Goal: Task Accomplishment & Management: Manage account settings

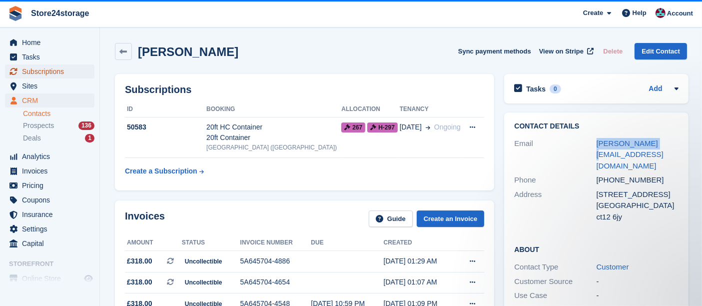
click at [61, 64] on span "Subscriptions" at bounding box center [52, 71] width 60 height 14
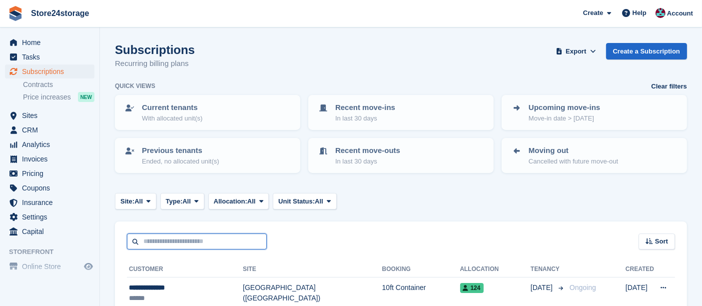
click at [188, 238] on input "text" at bounding box center [197, 241] width 140 height 16
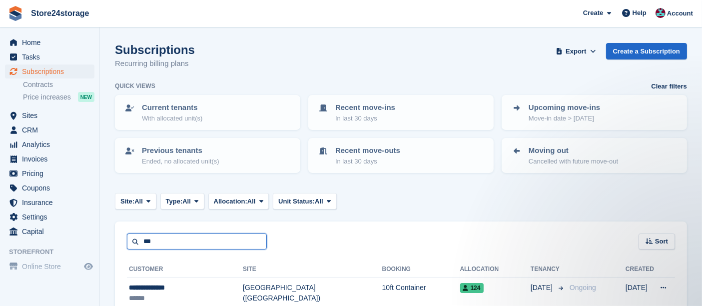
click at [196, 235] on input "***" at bounding box center [197, 241] width 140 height 16
type input "****"
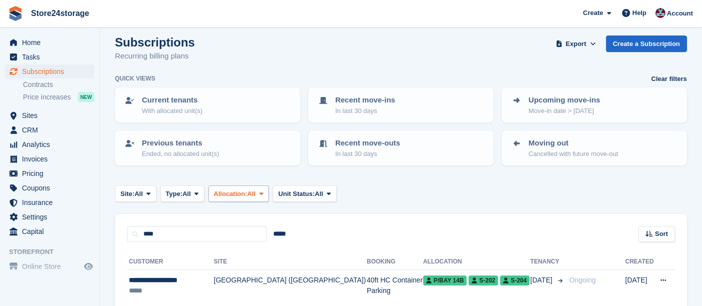
scroll to position [51, 0]
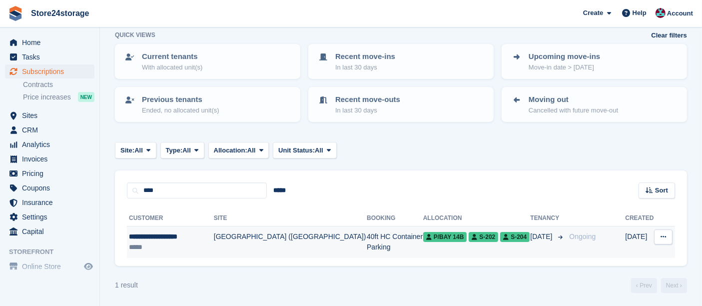
click at [209, 234] on div "**********" at bounding box center [171, 236] width 84 height 10
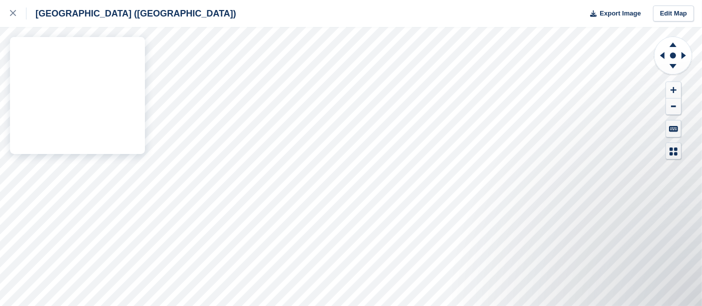
click at [128, 108] on div "Manston Airport (Kent) Export Image Edit Map" at bounding box center [351, 153] width 702 height 306
click at [120, 109] on div "Manston Airport (Kent) Export Image Edit Map" at bounding box center [351, 153] width 702 height 306
click at [137, 112] on div "Manston Airport (Kent) Export Image Edit Map" at bounding box center [351, 153] width 702 height 306
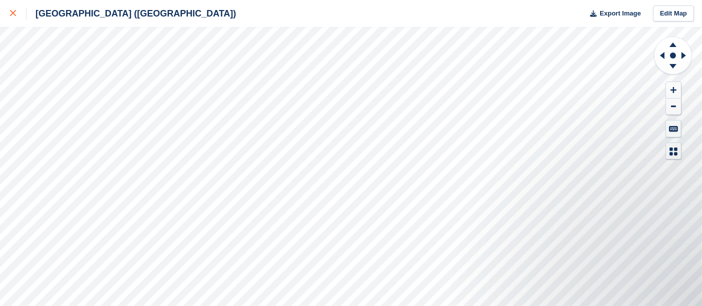
click at [10, 13] on icon at bounding box center [13, 13] width 6 height 6
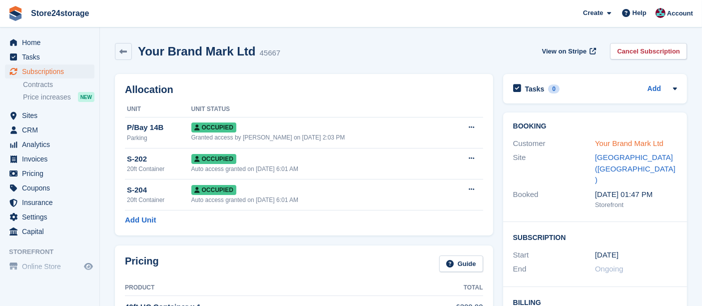
click at [626, 141] on link "Your Brand Mark Ltd" at bounding box center [629, 143] width 68 height 8
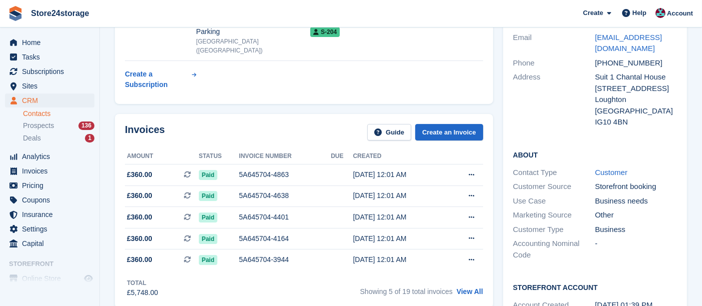
scroll to position [111, 0]
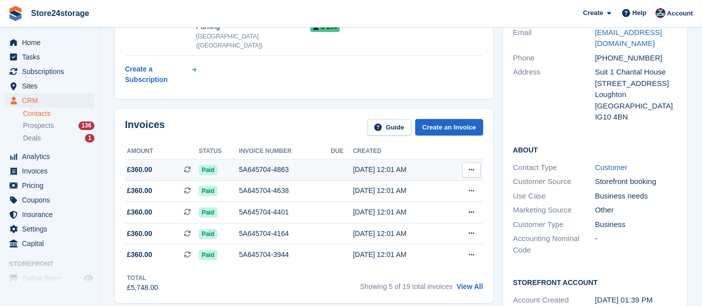
click at [468, 162] on button at bounding box center [471, 169] width 18 height 15
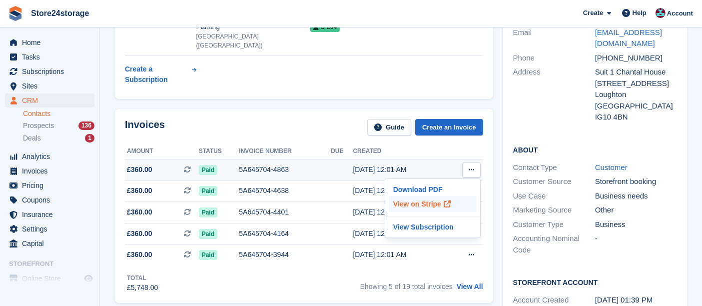
click at [447, 200] on icon at bounding box center [447, 203] width 7 height 7
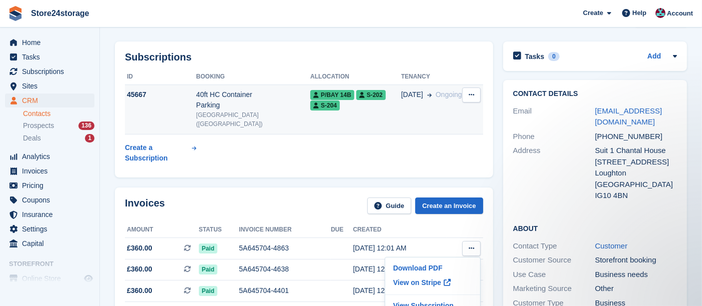
scroll to position [0, 0]
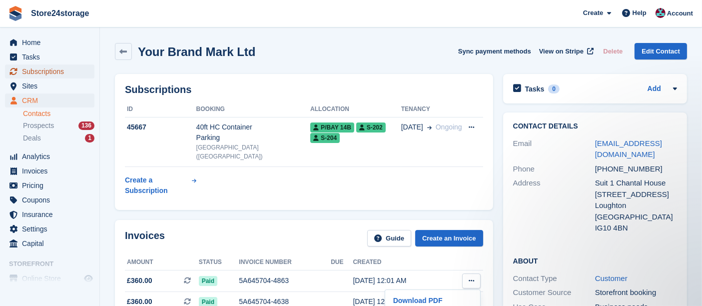
click at [27, 74] on span "Subscriptions" at bounding box center [52, 71] width 60 height 14
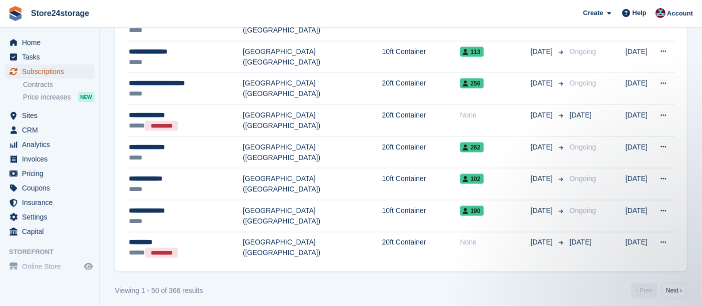
click at [59, 70] on span "Subscriptions" at bounding box center [52, 71] width 60 height 14
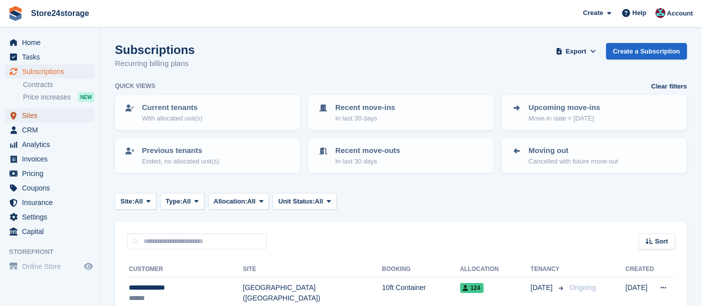
click at [44, 119] on span "Sites" at bounding box center [52, 115] width 60 height 14
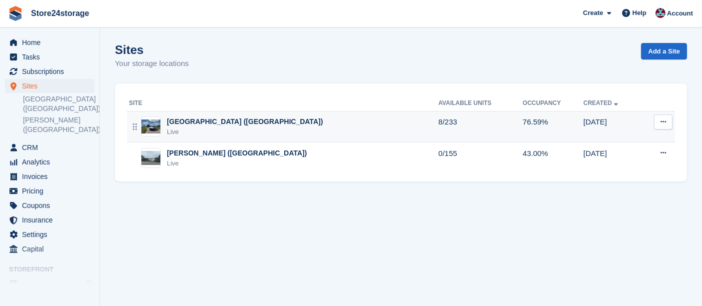
click at [221, 120] on div "[GEOGRAPHIC_DATA] ([GEOGRAPHIC_DATA])" at bounding box center [245, 121] width 156 height 10
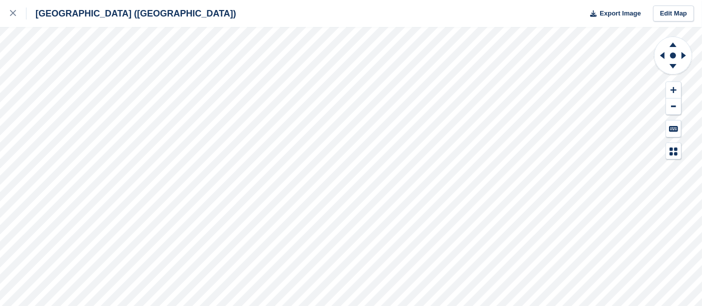
click at [144, 128] on div "[GEOGRAPHIC_DATA] ([GEOGRAPHIC_DATA]) Export Image Edit Map" at bounding box center [351, 153] width 702 height 306
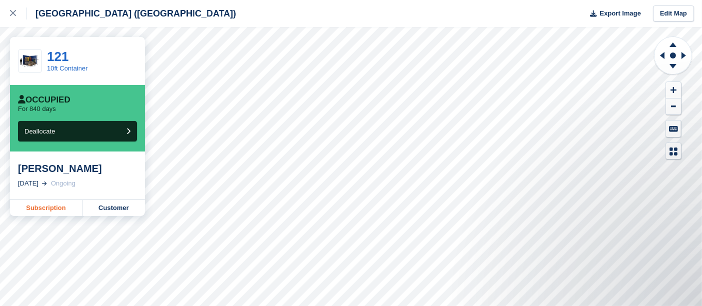
click at [60, 207] on link "Subscription" at bounding box center [46, 208] width 72 height 16
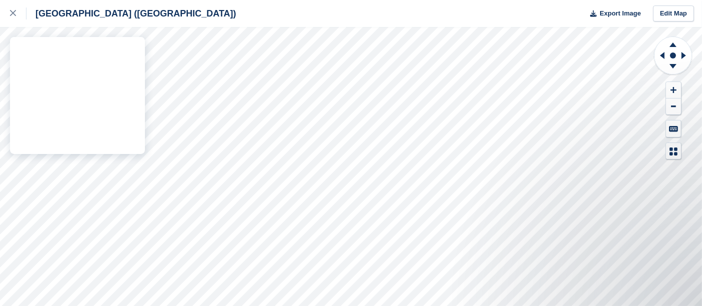
click at [138, 60] on div "[GEOGRAPHIC_DATA] ([GEOGRAPHIC_DATA]) Export Image Edit Map" at bounding box center [351, 153] width 702 height 306
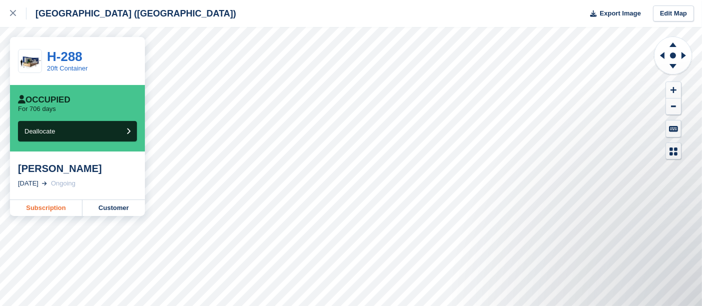
click at [55, 211] on link "Subscription" at bounding box center [46, 208] width 72 height 16
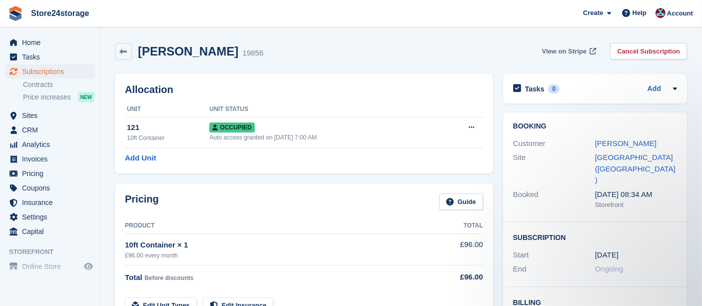
click at [569, 51] on span "View on Stripe" at bounding box center [564, 51] width 44 height 10
click at [630, 143] on link "Matthew Allshorn" at bounding box center [625, 143] width 61 height 8
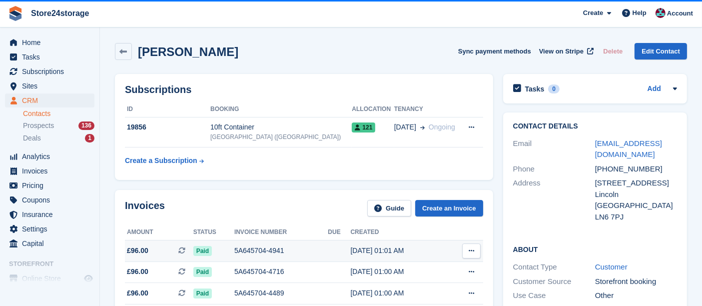
click at [473, 250] on icon at bounding box center [471, 250] width 5 height 6
click at [436, 287] on p "View on Stripe" at bounding box center [432, 285] width 87 height 16
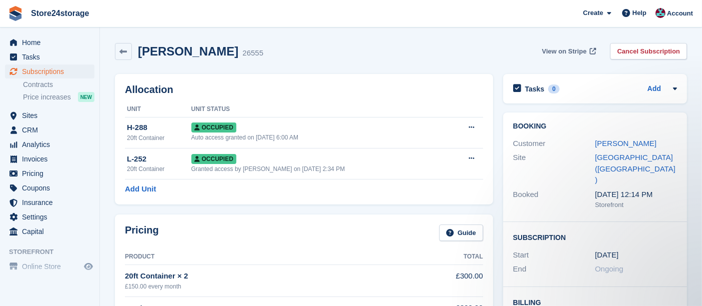
click at [582, 49] on span "View on Stripe" at bounding box center [564, 51] width 44 height 10
click at [607, 144] on link "[PERSON_NAME]" at bounding box center [625, 143] width 61 height 8
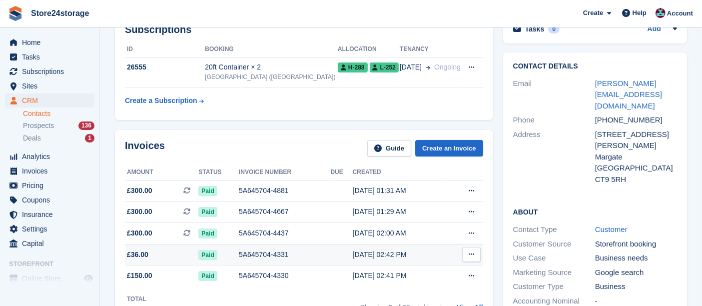
scroll to position [111, 0]
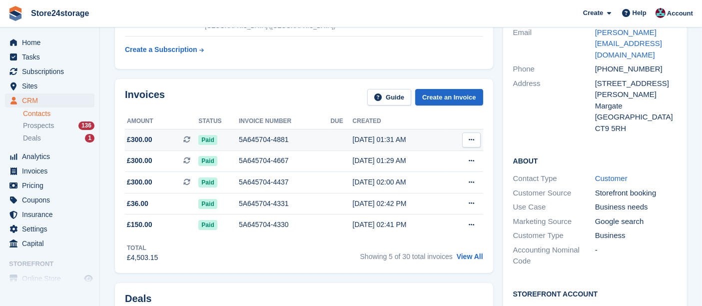
click at [472, 140] on icon at bounding box center [471, 139] width 5 height 6
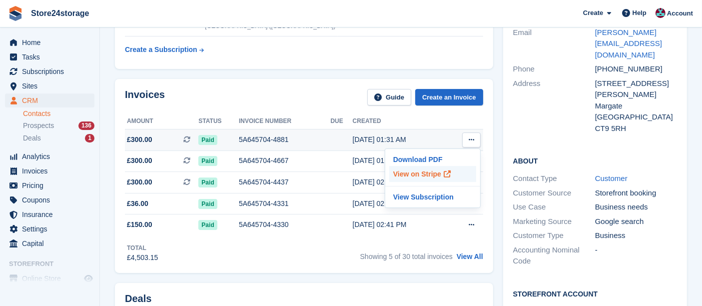
click at [441, 170] on span at bounding box center [447, 174] width 12 height 12
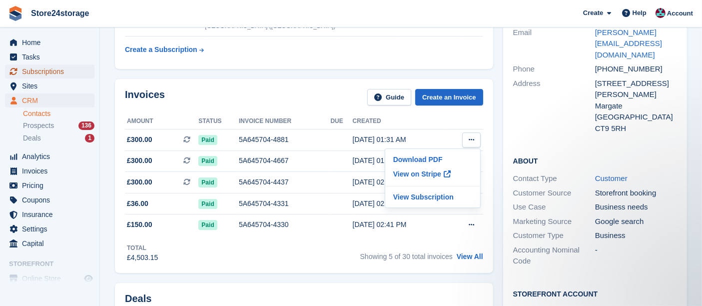
click at [62, 68] on span "Subscriptions" at bounding box center [52, 71] width 60 height 14
